Goal: Navigation & Orientation: Find specific page/section

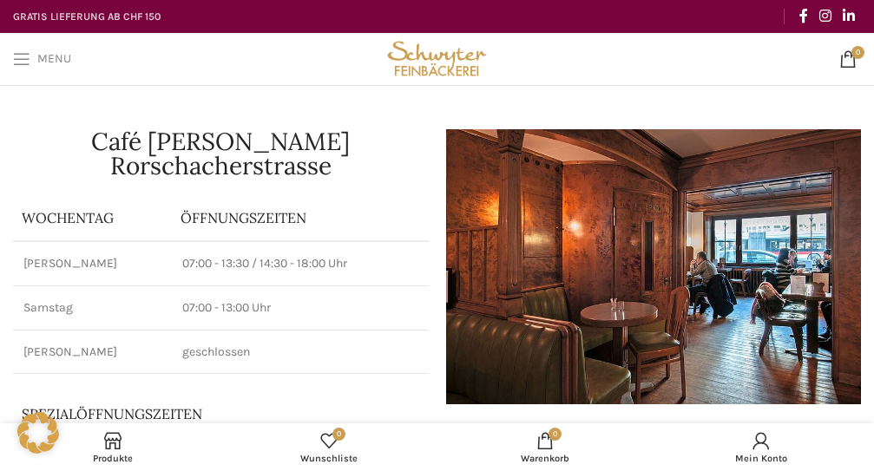
click at [36, 64] on link "Menu" at bounding box center [42, 59] width 76 height 35
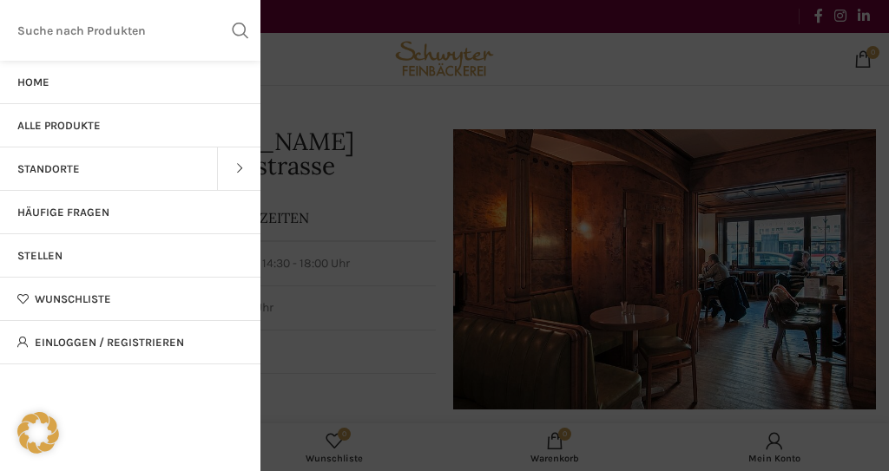
click at [95, 111] on link "Alle Produkte" at bounding box center [130, 125] width 260 height 43
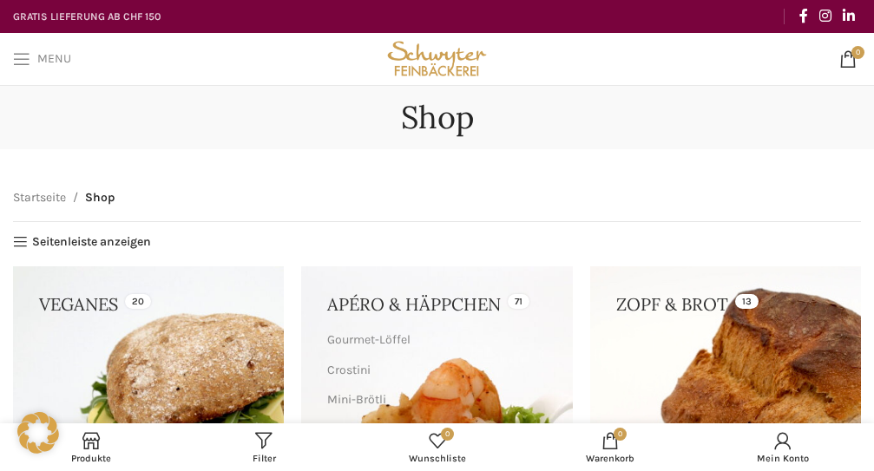
click at [66, 55] on span "Menu" at bounding box center [54, 59] width 34 height 12
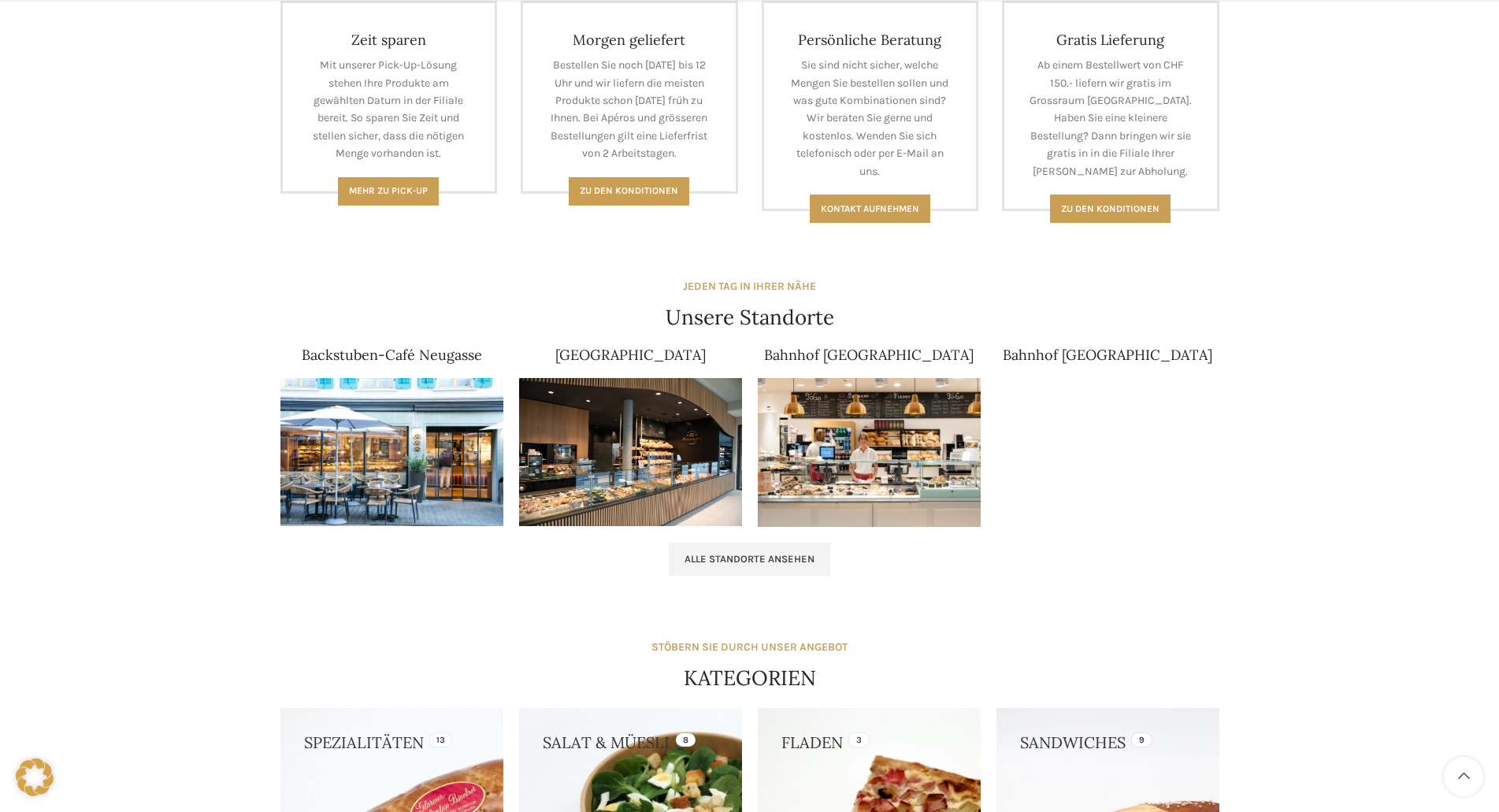
scroll to position [776, 0]
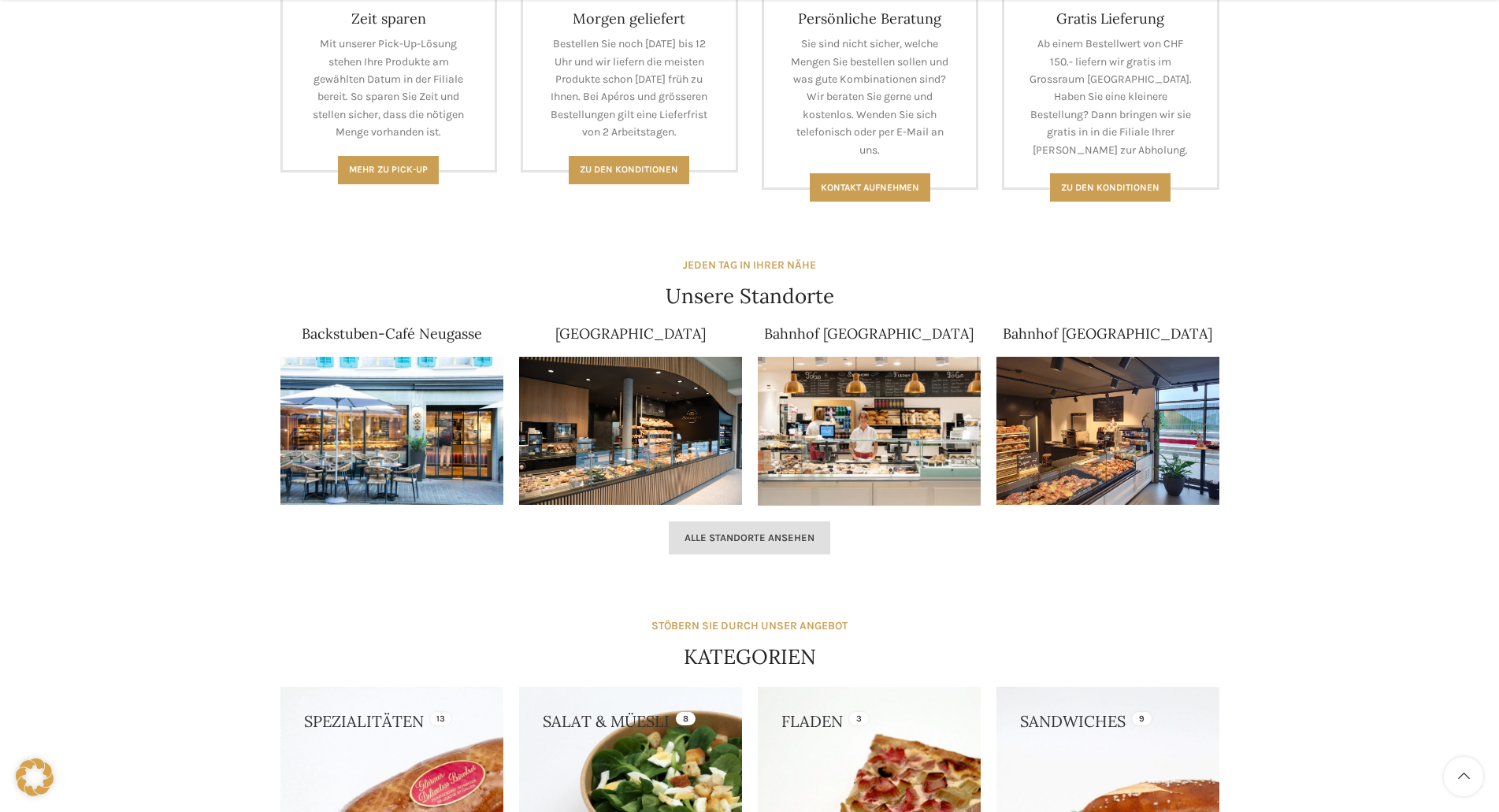
click at [749, 547] on link "Alle Standorte ansehen" at bounding box center [750, 538] width 162 height 33
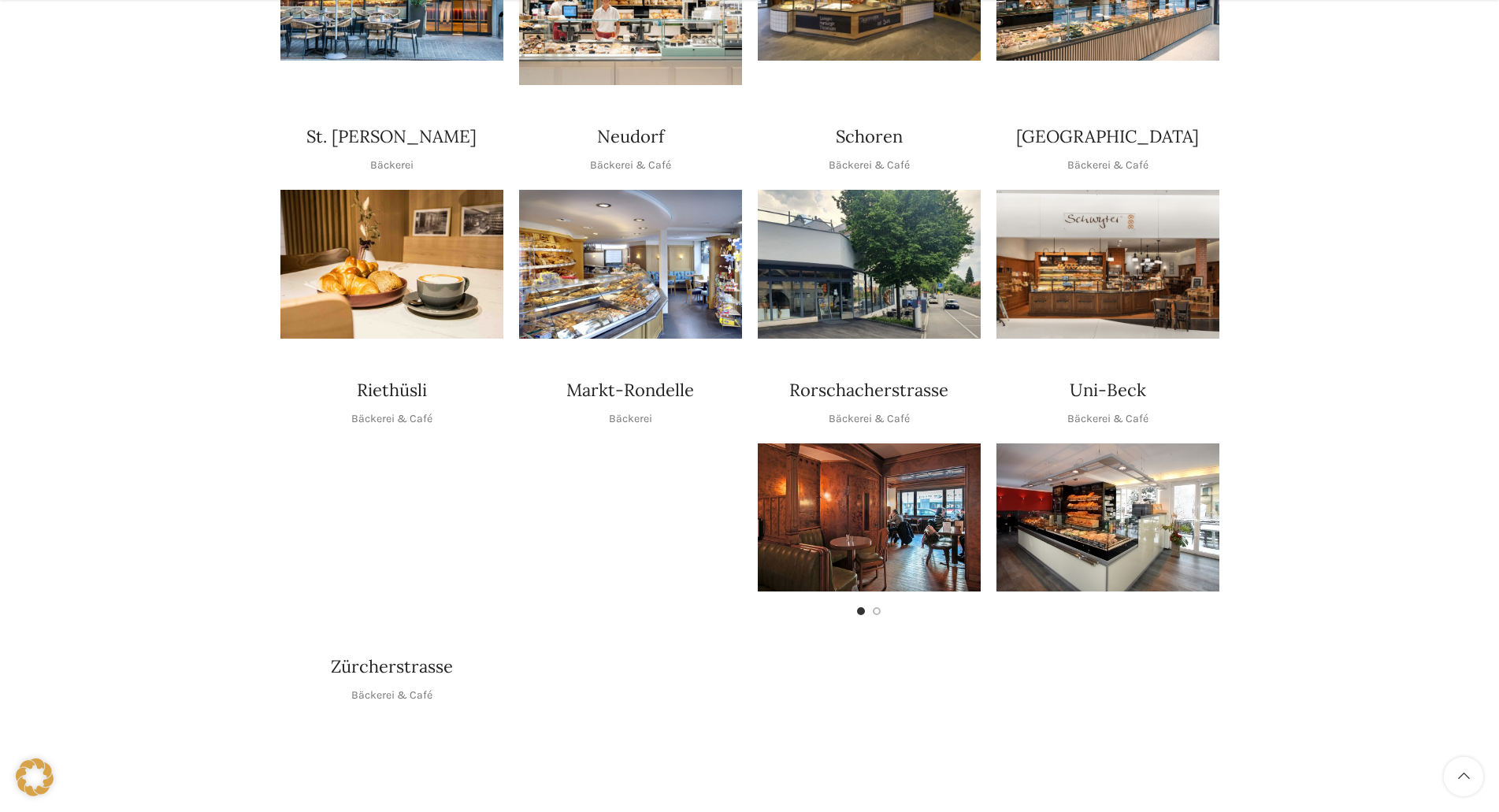
scroll to position [545, 0]
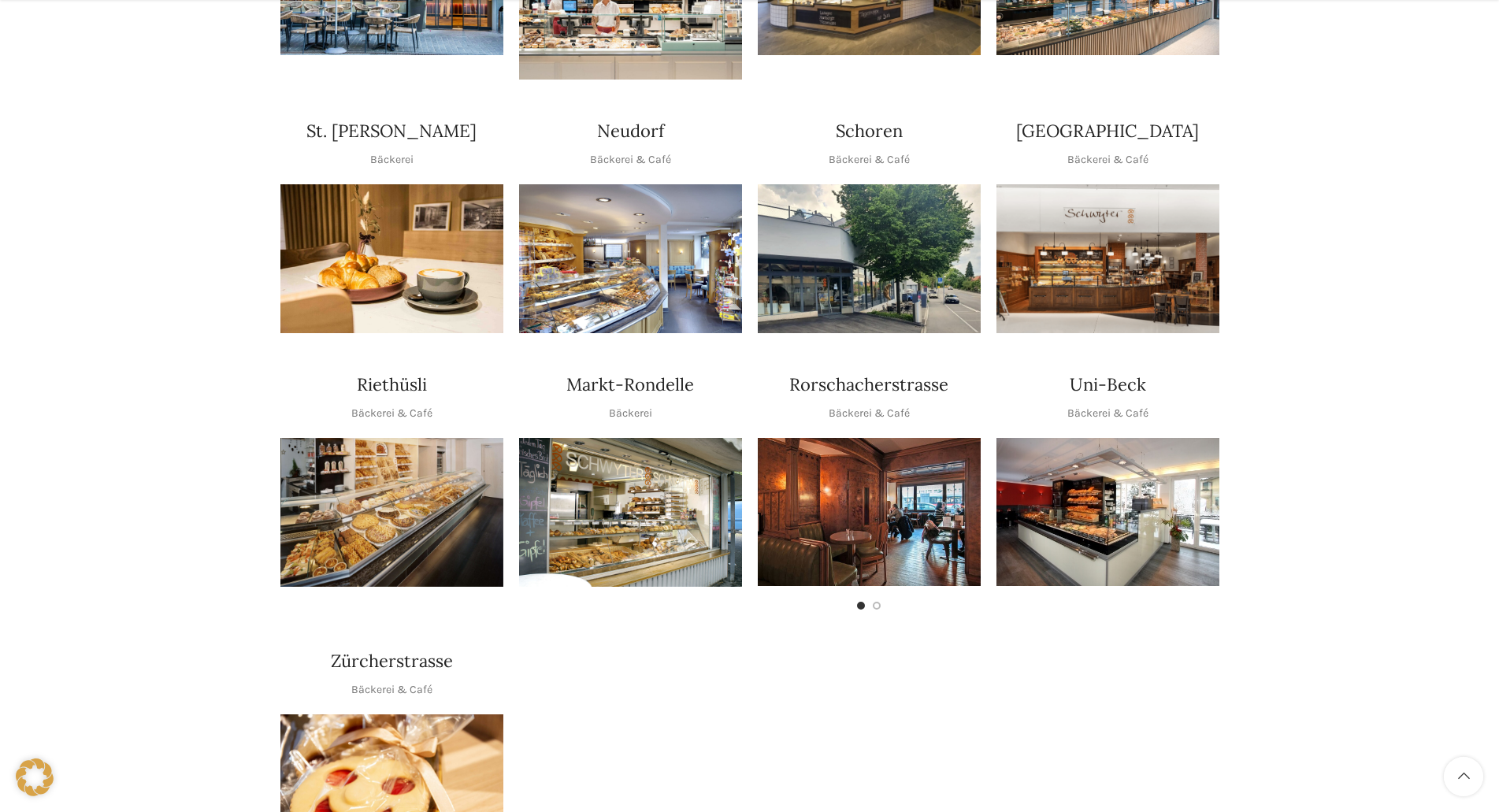
click at [847, 373] on h4 "Rorschacherstrasse" at bounding box center [868, 385] width 159 height 24
click at [867, 465] on img "1 / 2" at bounding box center [869, 512] width 223 height 148
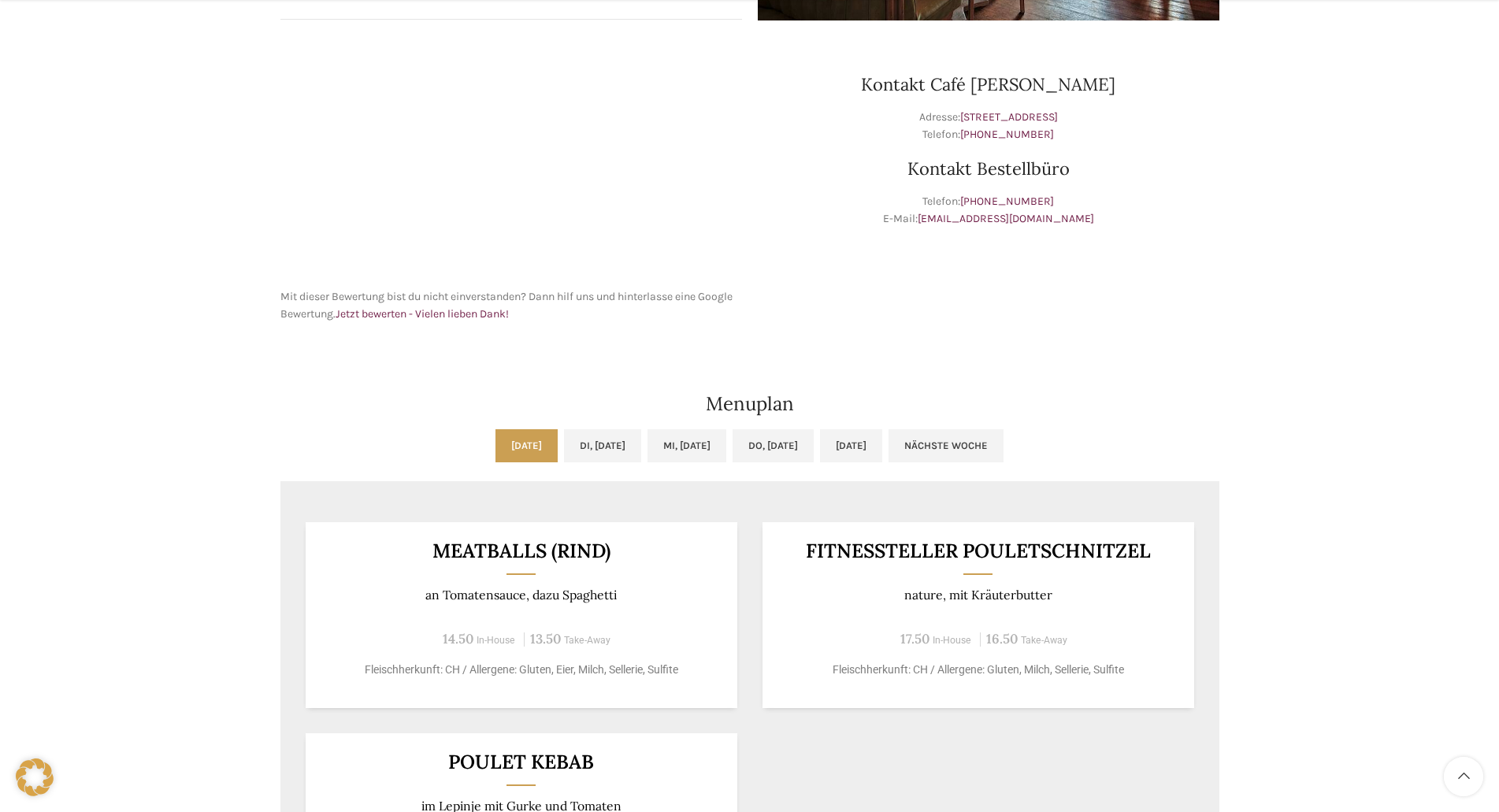
scroll to position [504, 0]
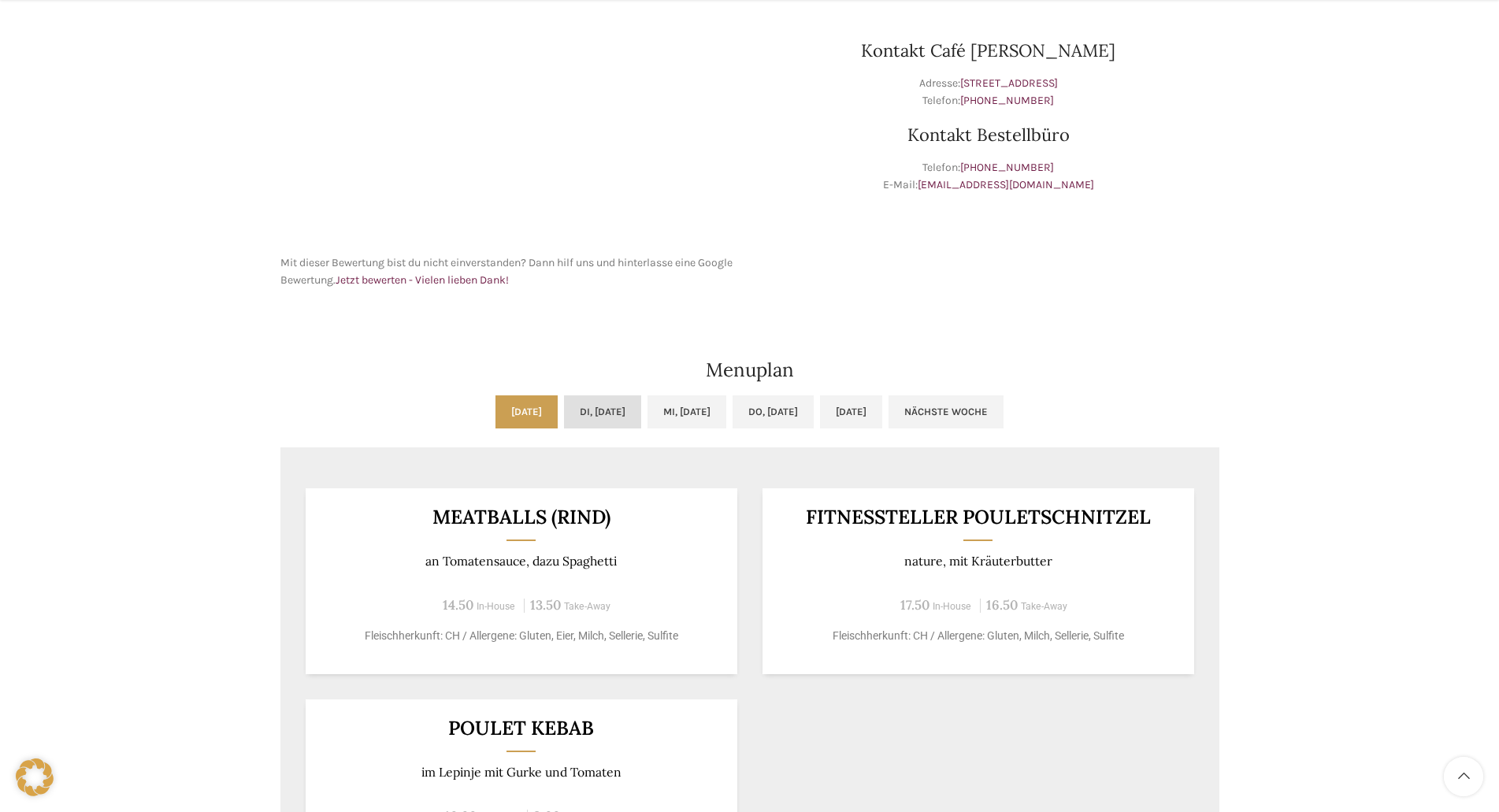
click at [571, 411] on link "Di, [DATE]" at bounding box center [603, 412] width 77 height 33
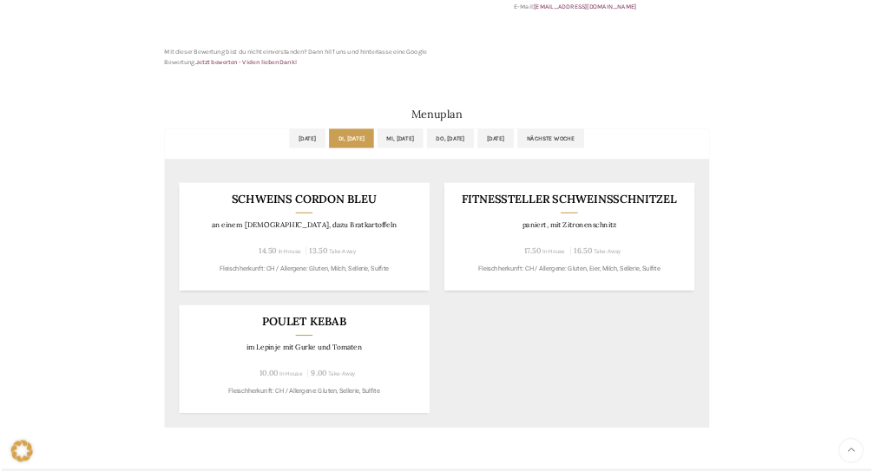
scroll to position [753, 0]
